Goal: Task Accomplishment & Management: Use online tool/utility

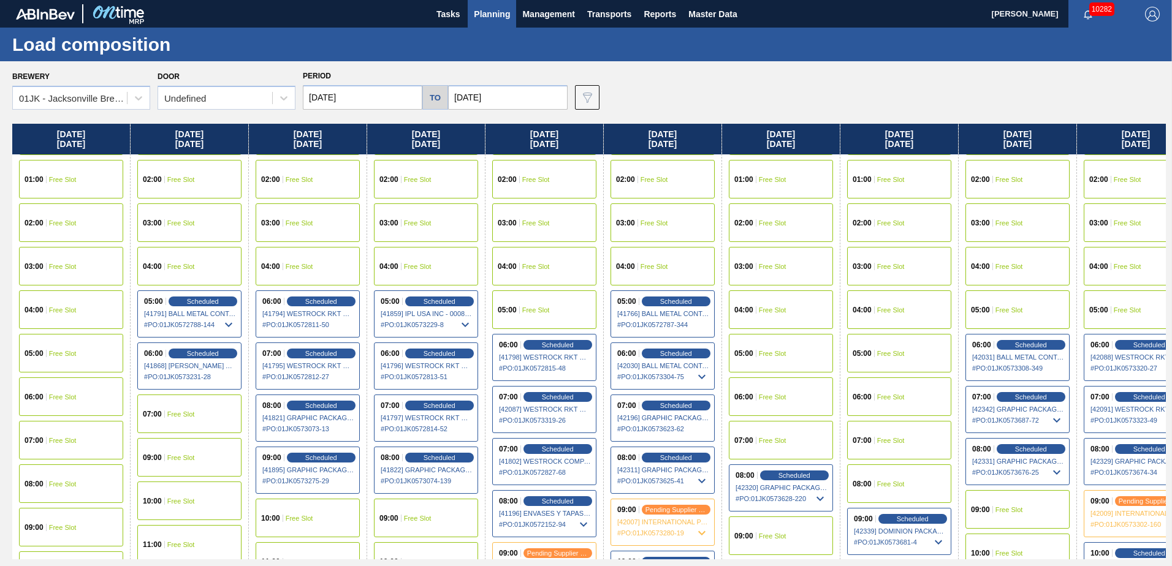
scroll to position [61, 0]
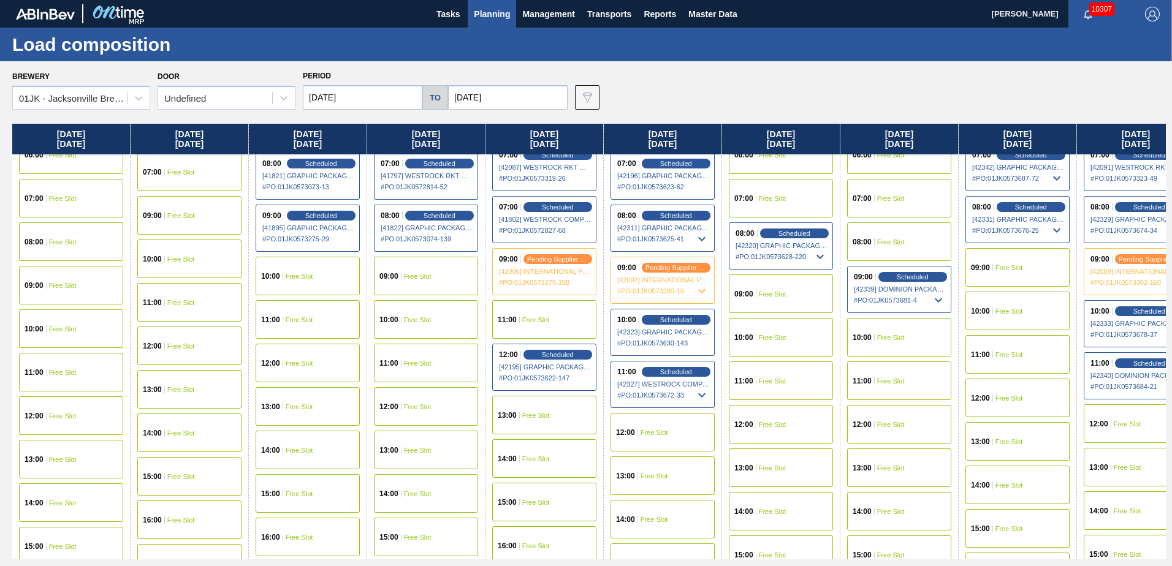
scroll to position [306, 0]
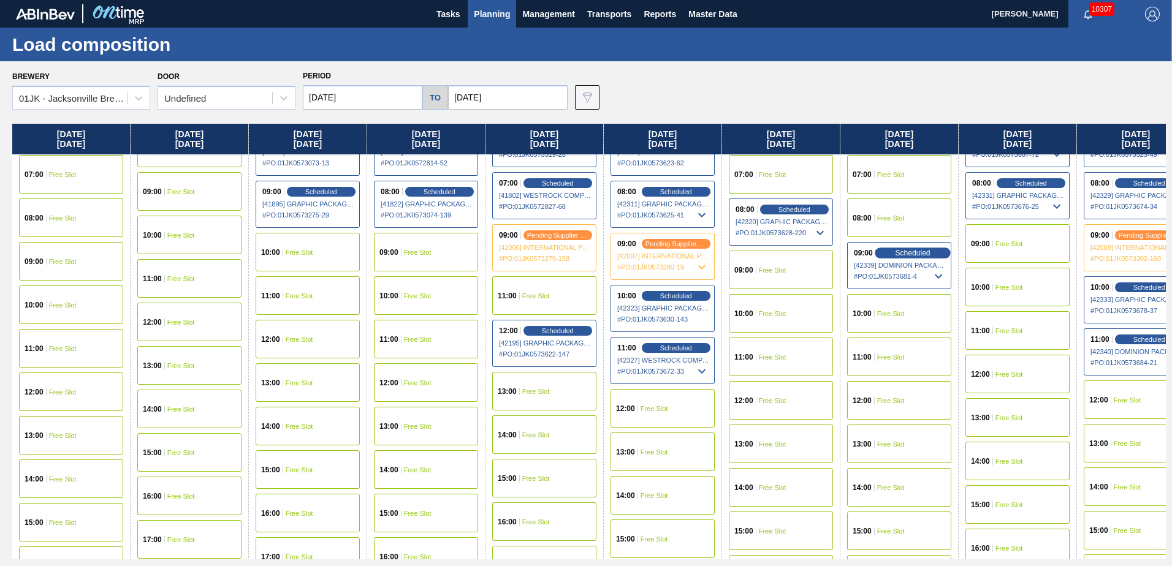
click at [913, 252] on span "Scheduled" at bounding box center [912, 253] width 35 height 8
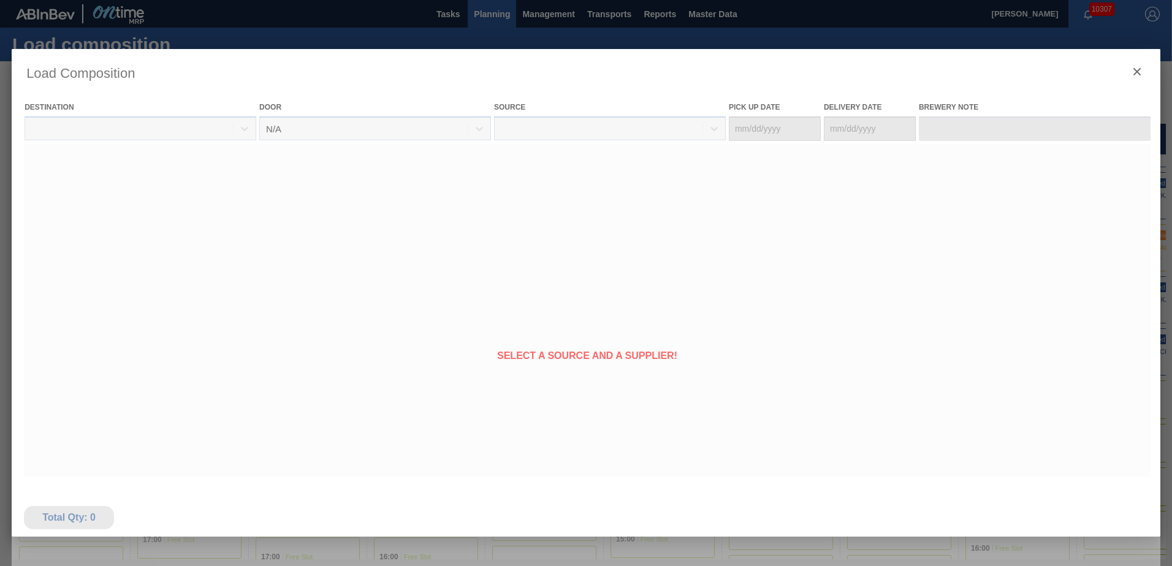
type Date "[DATE]"
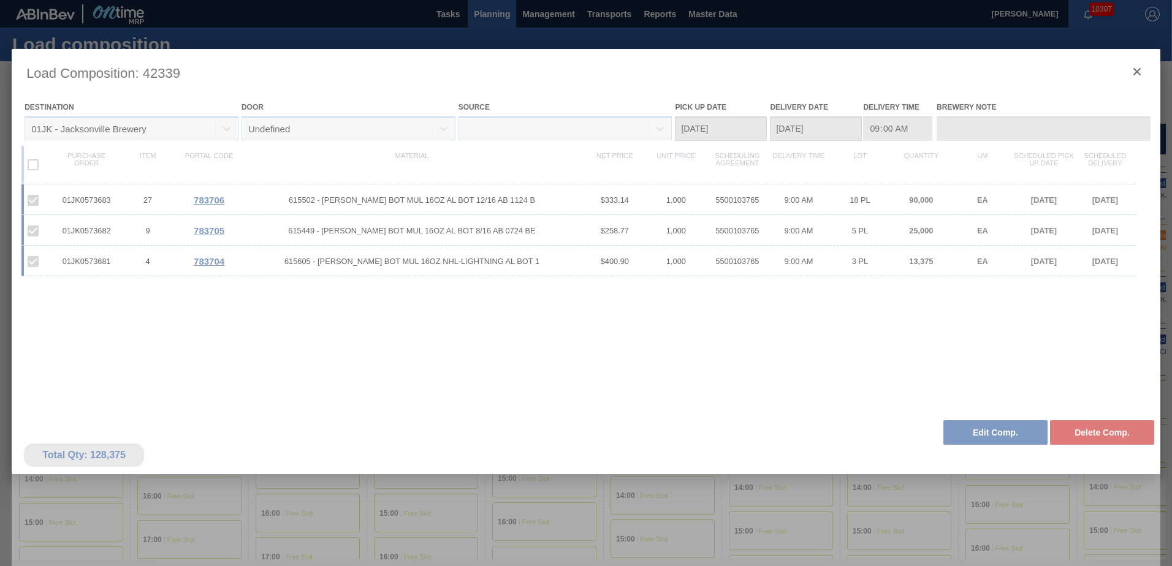
click at [979, 430] on div at bounding box center [586, 325] width 1149 height 552
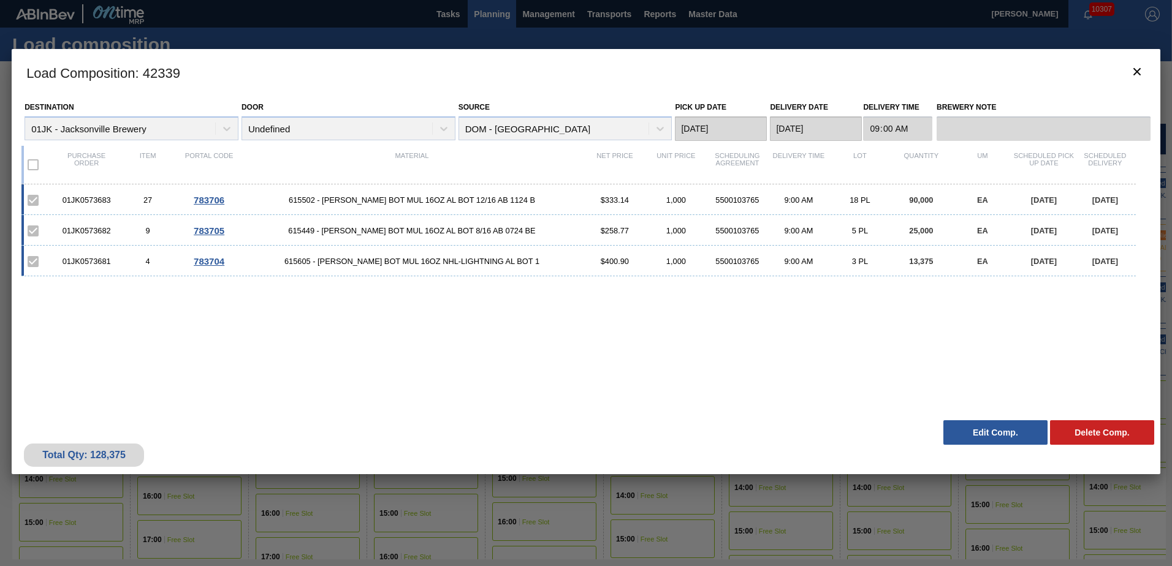
click at [973, 438] on button "Edit Comp." at bounding box center [995, 432] width 104 height 25
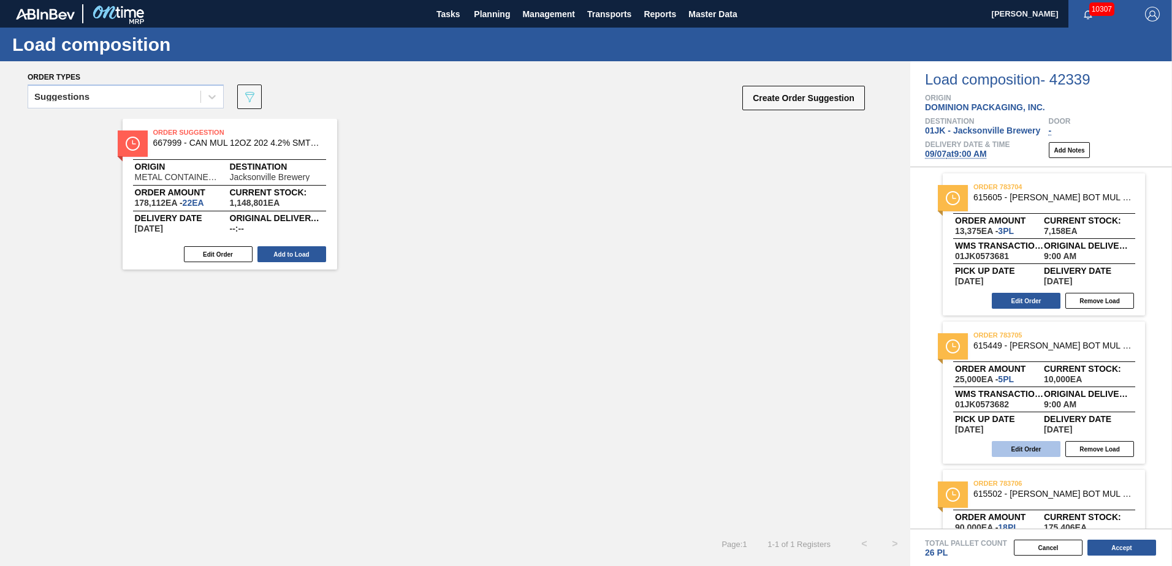
click at [1033, 451] on button "Edit Order" at bounding box center [1026, 449] width 69 height 16
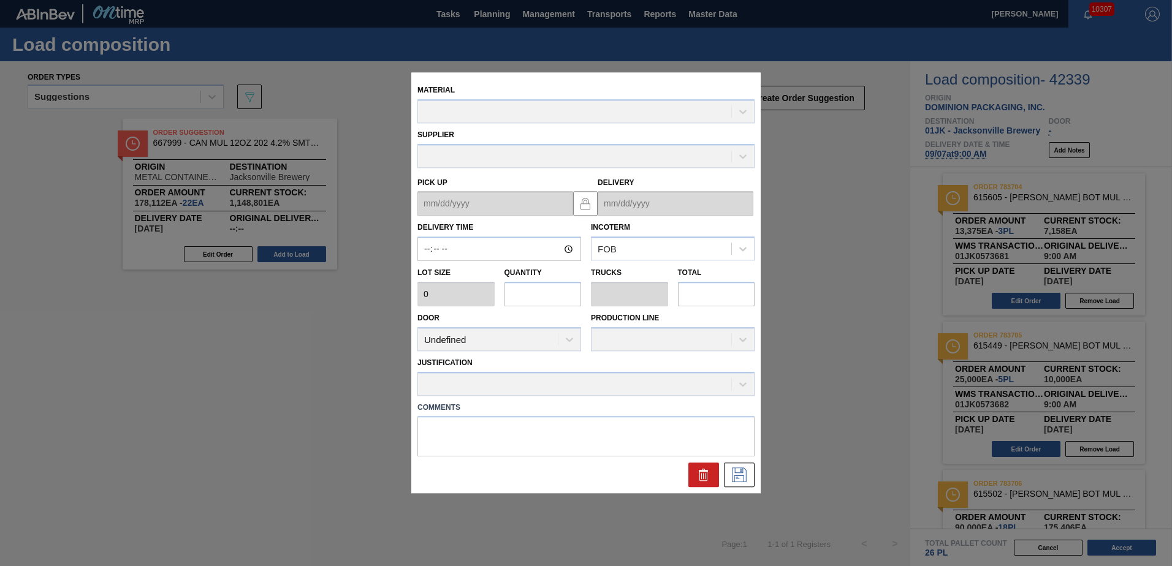
type input "09:00:00"
type input "5,000"
type input "5"
type input "0.192"
type input "25,000"
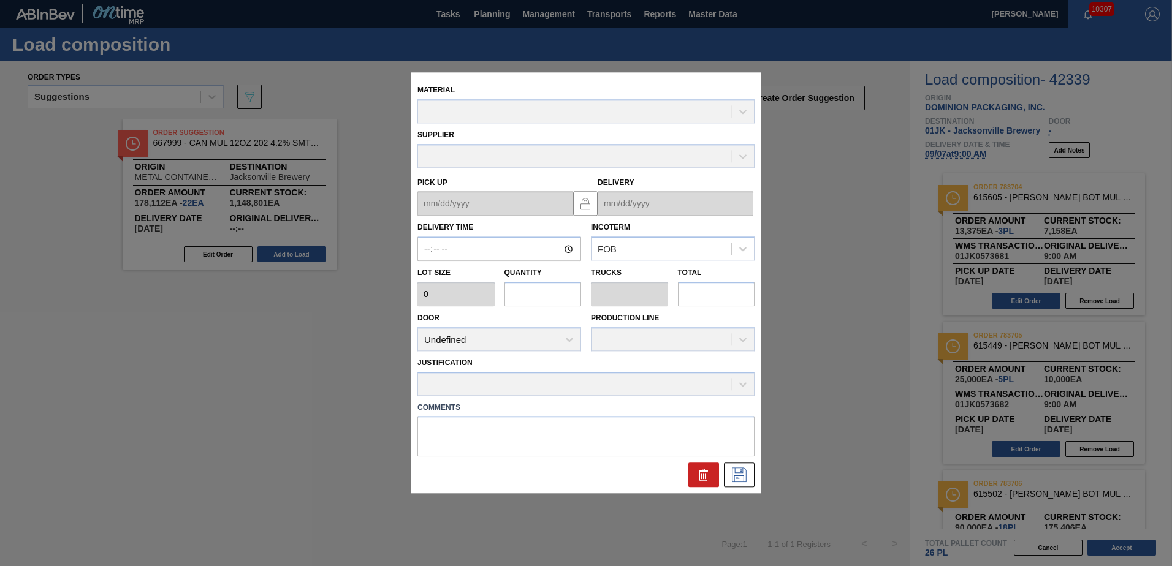
type textarea "MID, LIVE"
type up "[DATE]"
type input "[DATE]"
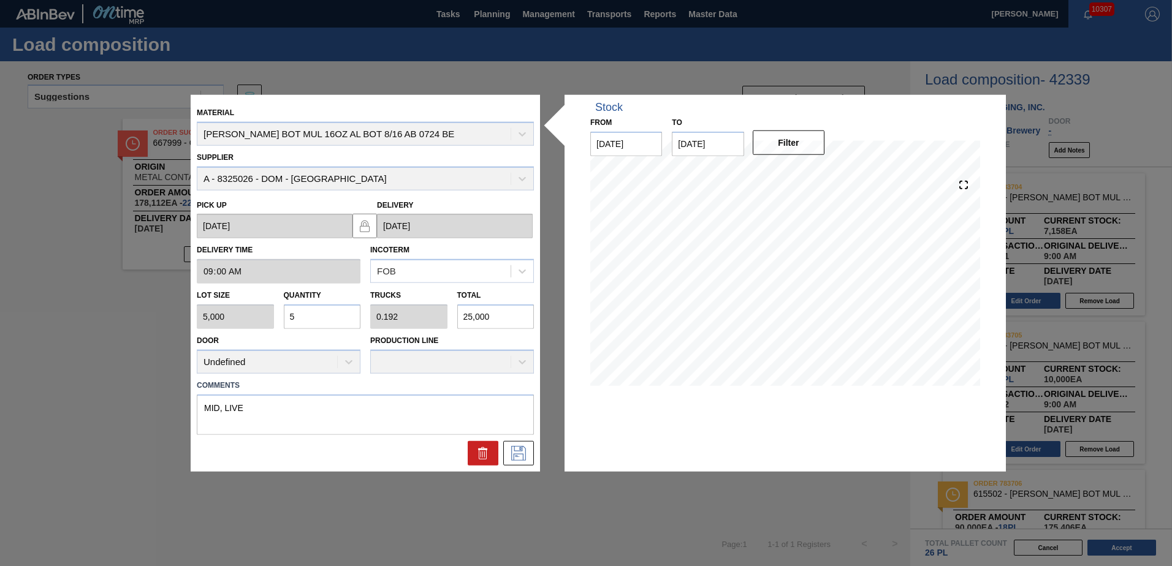
click at [496, 315] on input "25,000" at bounding box center [495, 317] width 77 height 25
type input "0"
type input "1"
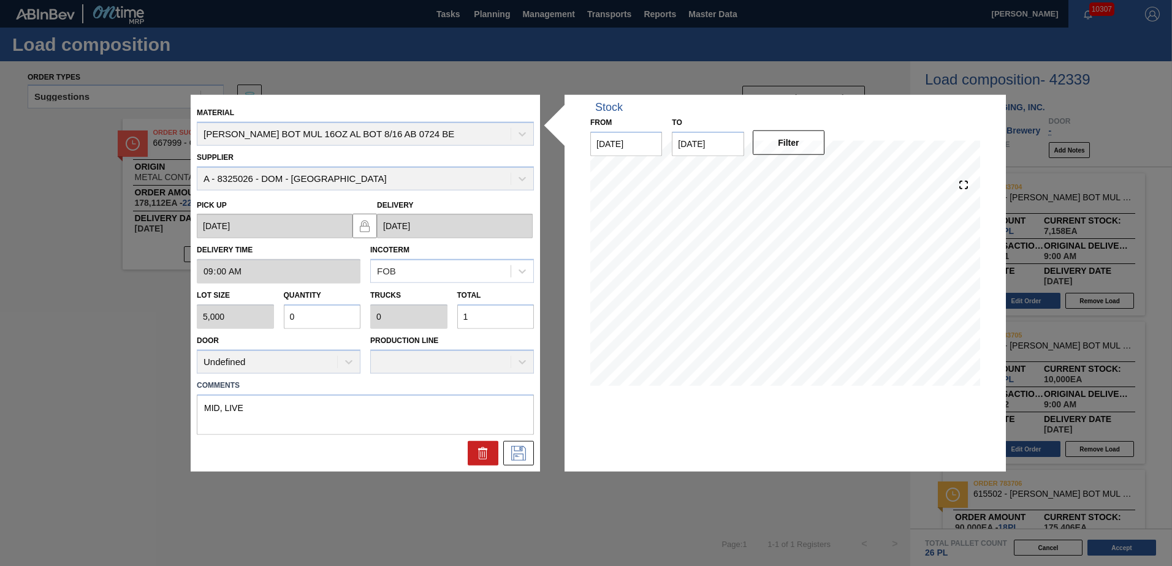
type input "0.003"
type input "17"
type input "0.035"
type input "0.001"
type input "173"
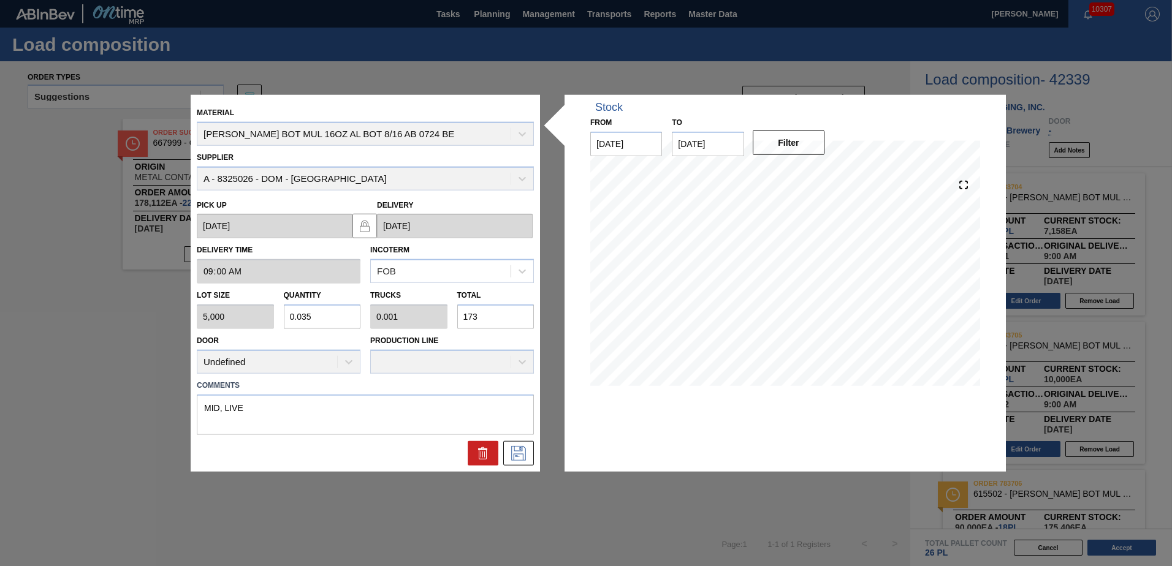
type input "0.347"
type input "0.013"
type input "1,737"
type input "3.475"
type input "0.134"
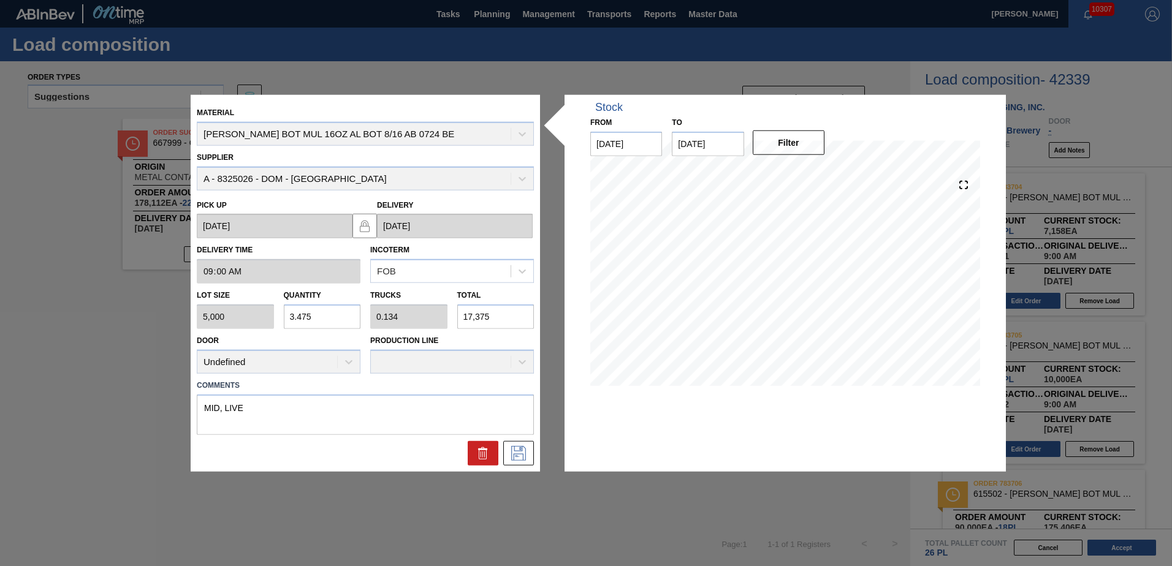
type input "17,375"
click at [335, 410] on textarea "MID, LIVE" at bounding box center [365, 414] width 337 height 40
click at [533, 454] on button at bounding box center [518, 453] width 31 height 25
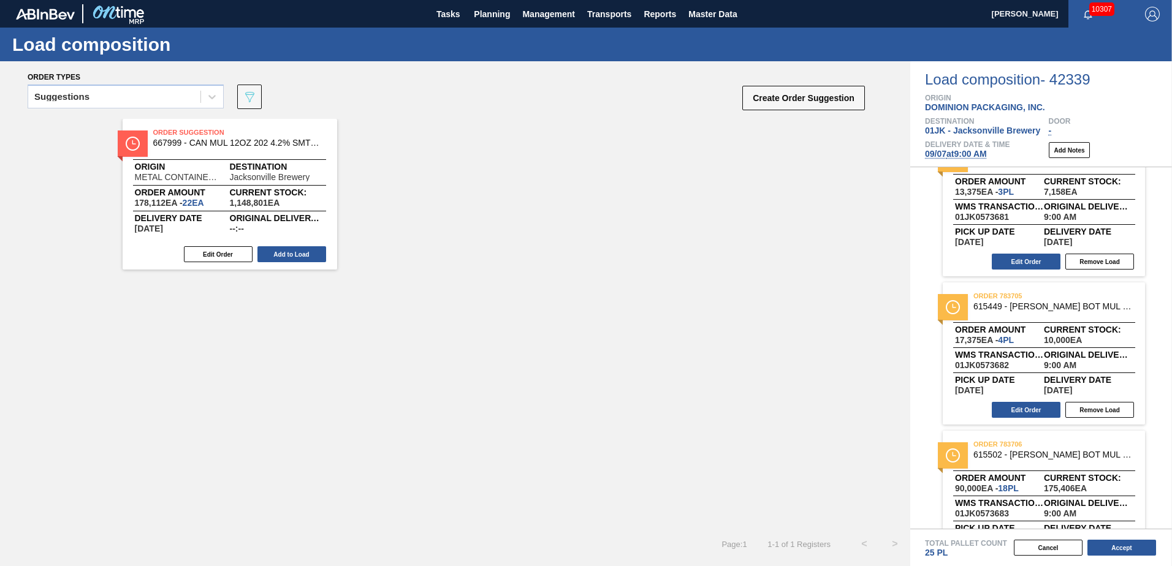
scroll to position [89, 0]
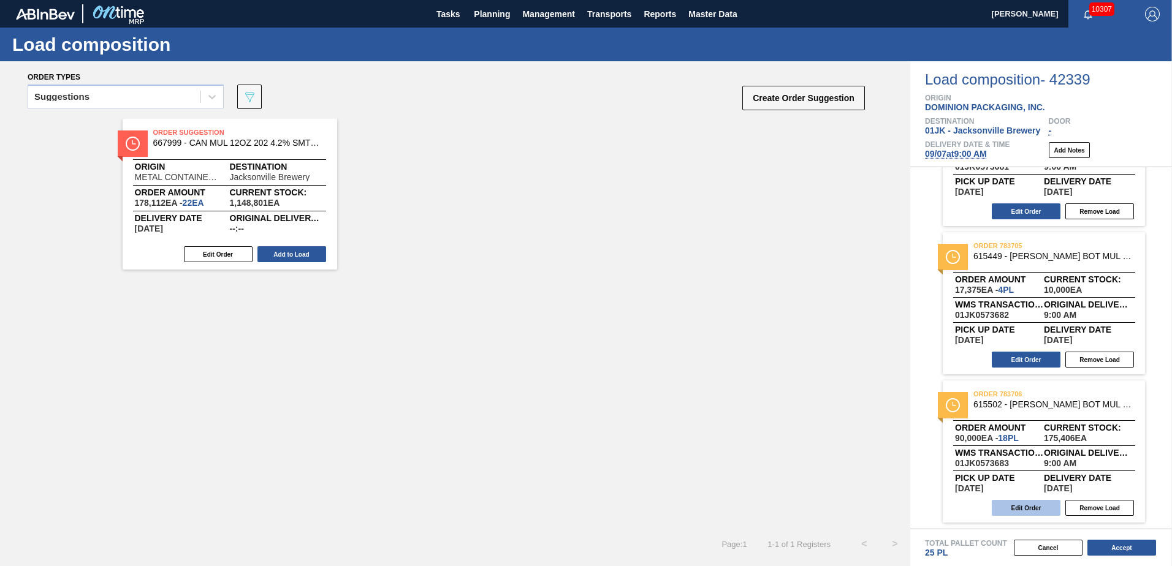
click at [1034, 506] on button "Edit Order" at bounding box center [1026, 508] width 69 height 16
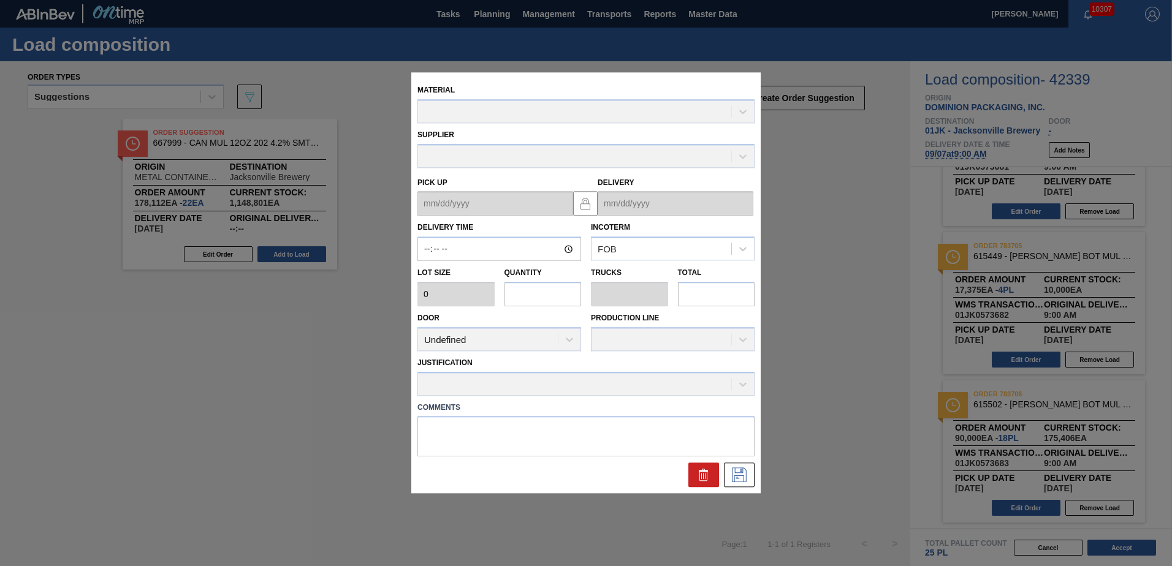
type input "09:00:00"
type input "5,000"
type input "18"
type input "0.692"
type input "90,000"
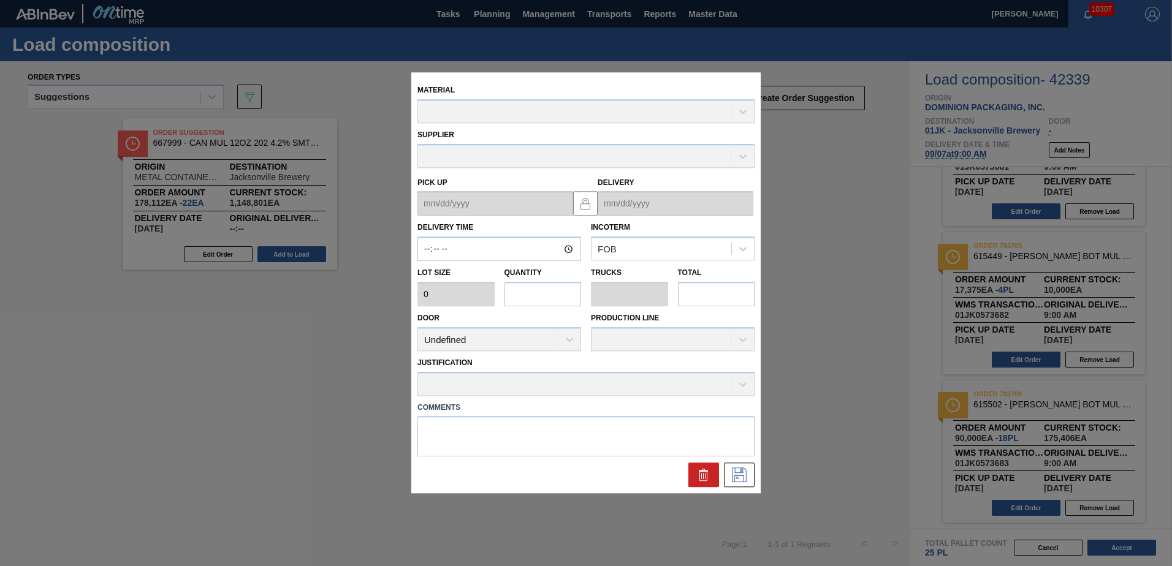
type textarea "NOSE, LIVE"
type up "[DATE]"
type input "[DATE]"
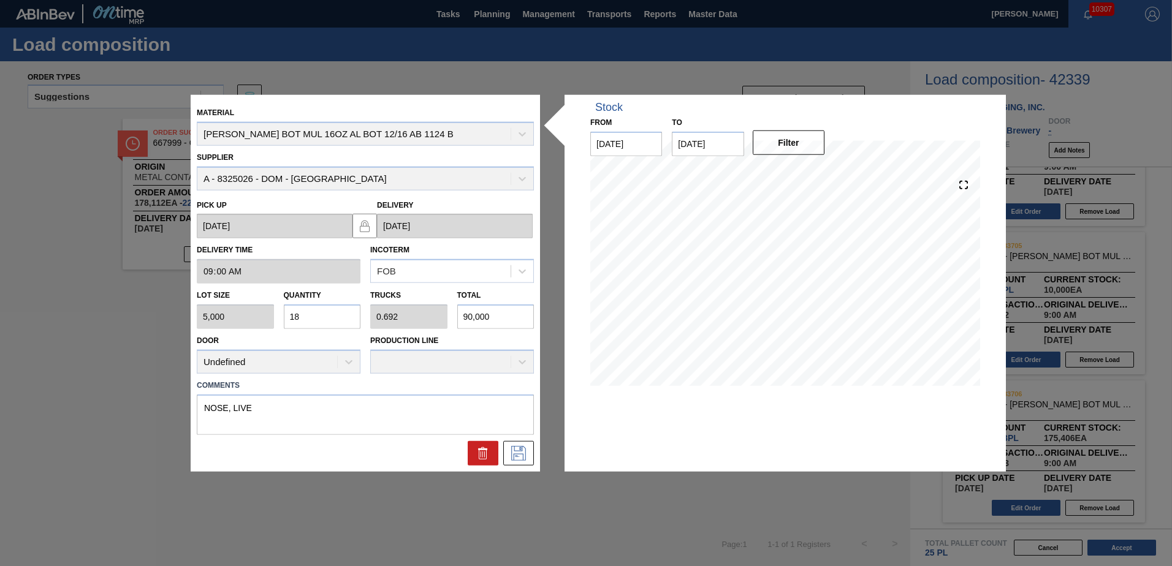
click at [336, 317] on input "18" at bounding box center [322, 317] width 77 height 25
type input "1"
type input "0.038"
type input "5,000"
type input "19"
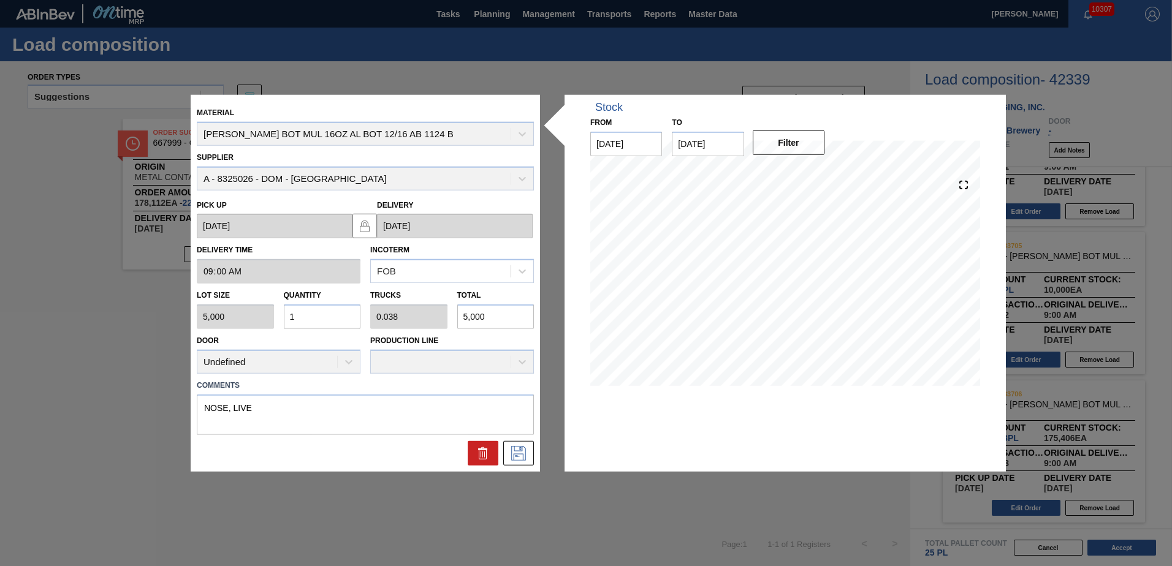
type input "0.731"
type input "95,000"
type input "19"
click at [340, 403] on textarea "NOSE, LIVE" at bounding box center [365, 414] width 337 height 40
click at [515, 443] on button at bounding box center [518, 453] width 31 height 25
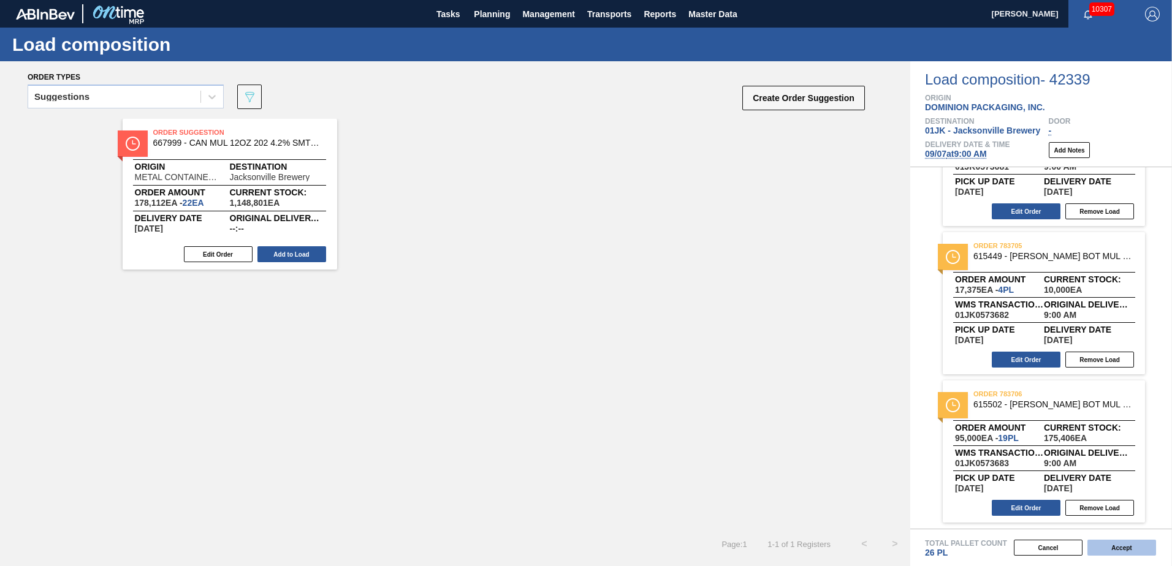
click at [1119, 545] on button "Accept" at bounding box center [1121, 548] width 69 height 16
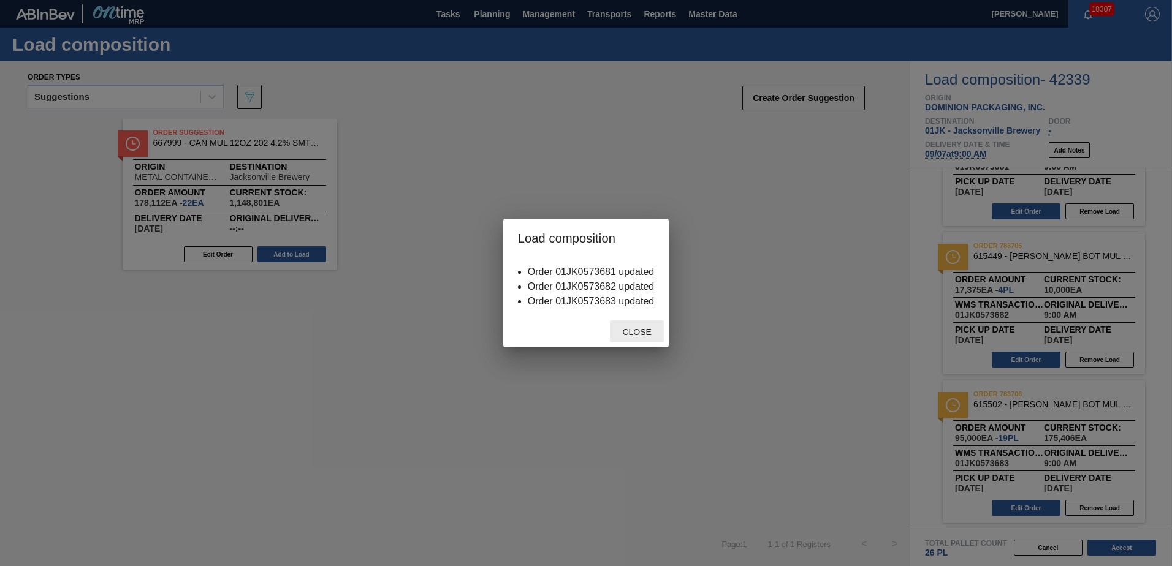
click at [631, 330] on span "Close" at bounding box center [636, 332] width 48 height 10
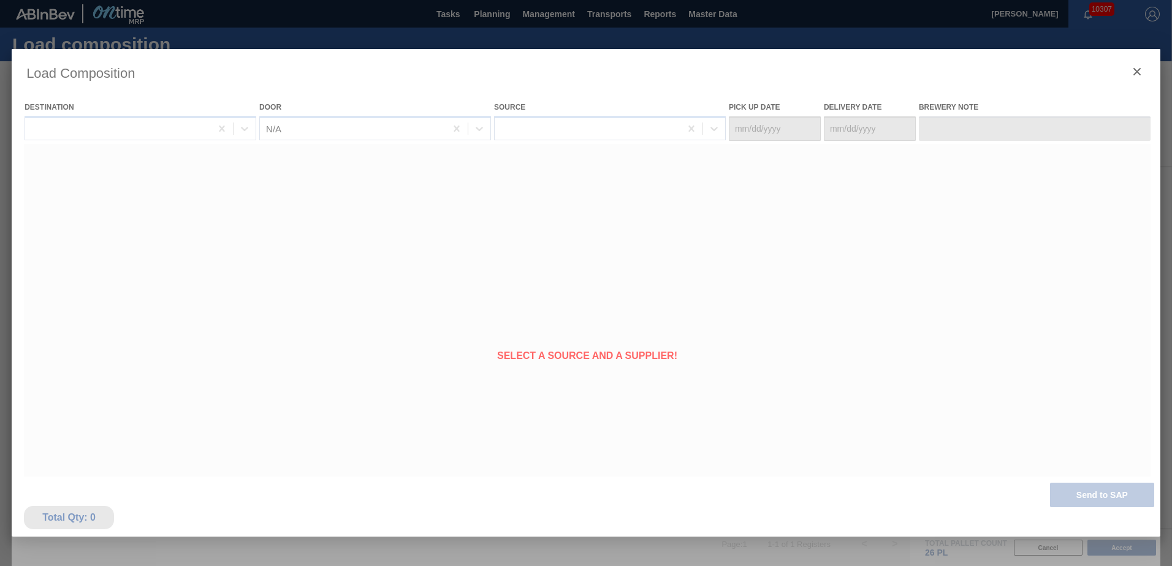
type Date "[DATE]"
